Goal: Information Seeking & Learning: Learn about a topic

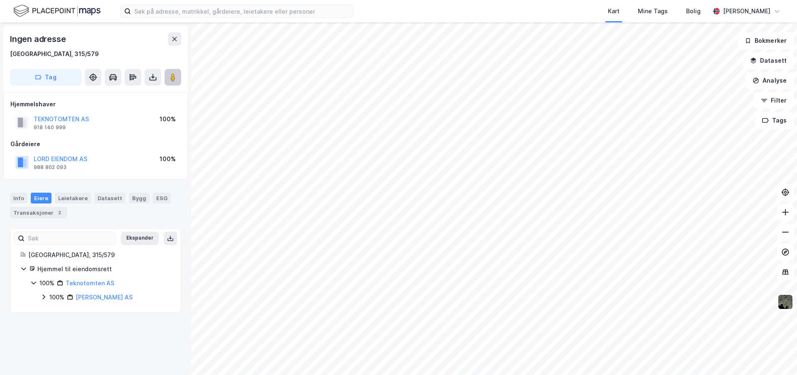
click at [169, 72] on button at bounding box center [173, 77] width 17 height 17
